Goal: Navigation & Orientation: Find specific page/section

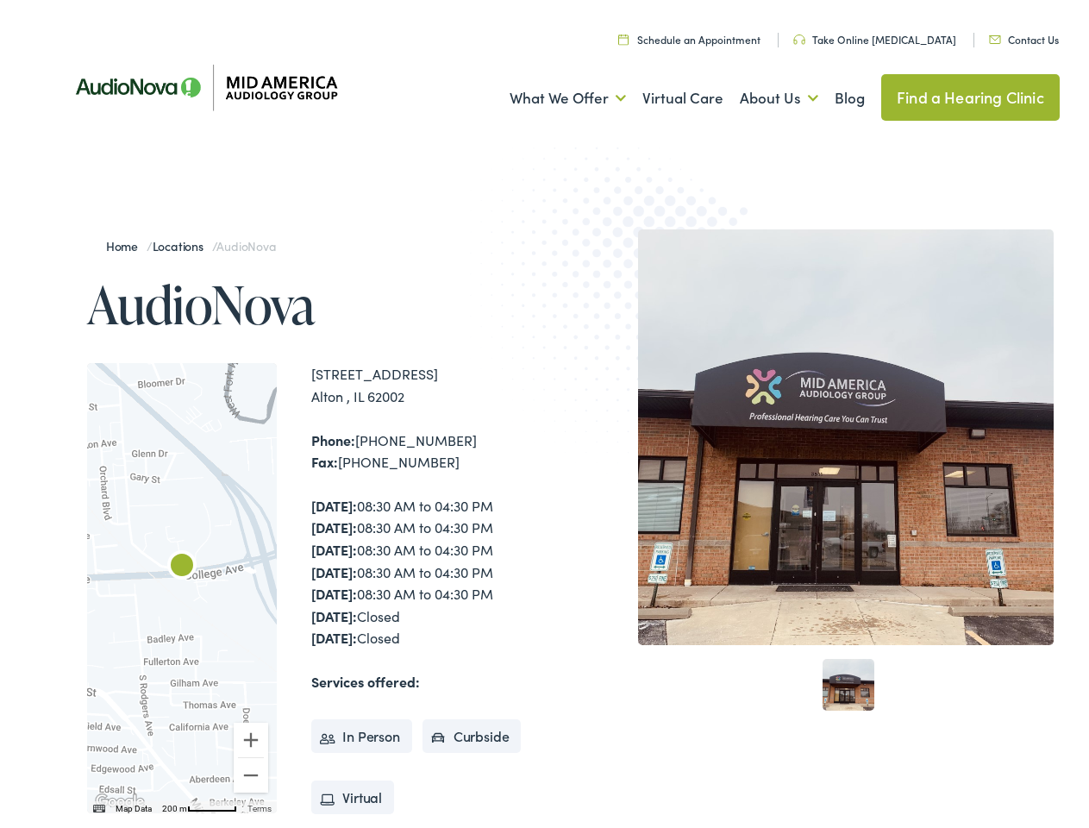
click at [544, 414] on img at bounding box center [638, 295] width 337 height 368
click at [552, 93] on link "What We Offer" at bounding box center [568, 93] width 116 height 64
click at [761, 93] on link "About Us" at bounding box center [779, 93] width 78 height 64
click at [182, 583] on div at bounding box center [182, 583] width 190 height 450
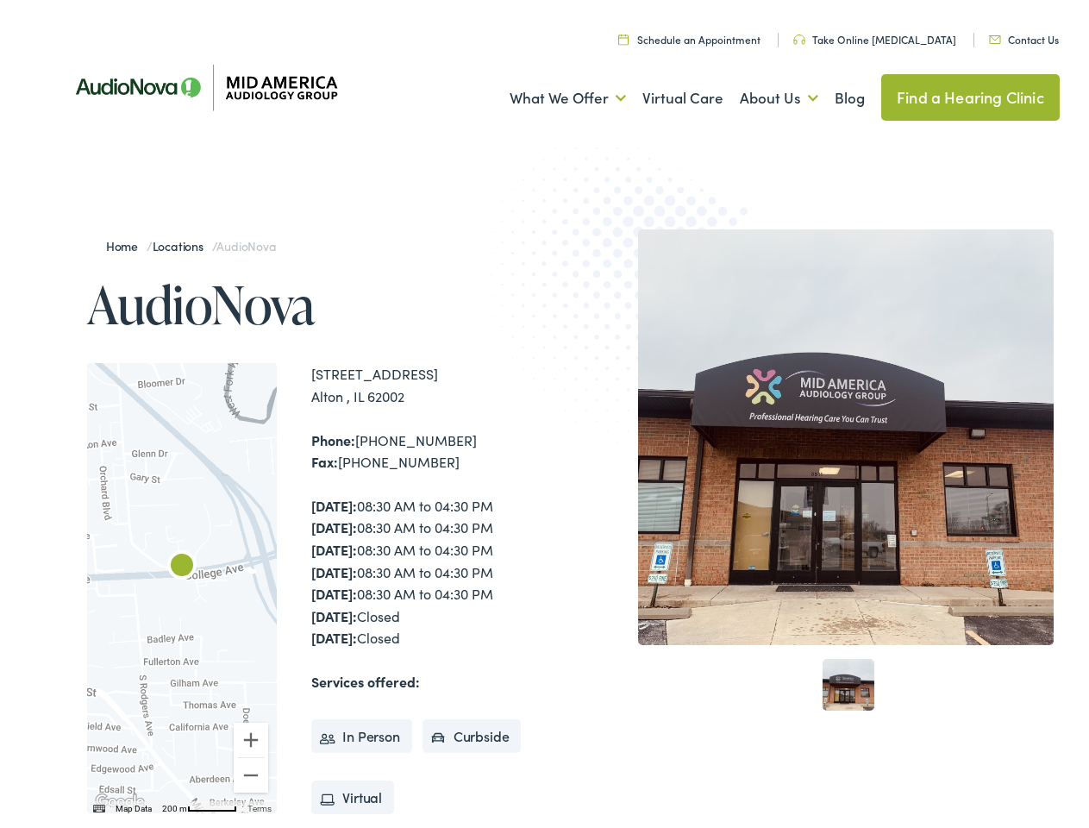
click at [182, 583] on div at bounding box center [182, 583] width 190 height 450
click at [182, 562] on img "AudioNova" at bounding box center [181, 562] width 41 height 41
click at [251, 735] on button "Zoom in" at bounding box center [251, 735] width 35 height 35
click at [251, 770] on button "Zoom out" at bounding box center [251, 770] width 35 height 35
click at [97, 804] on img "Keyboard shortcuts" at bounding box center [99, 804] width 12 height 8
